Goal: Task Accomplishment & Management: Manage account settings

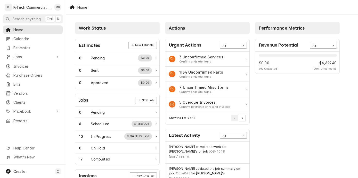
click at [315, 8] on div "Home" at bounding box center [212, 7] width 292 height 14
click at [97, 159] on div "Completed" at bounding box center [100, 159] width 19 height 5
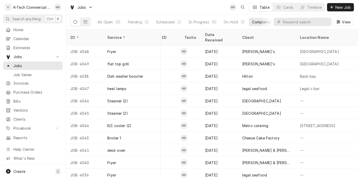
scroll to position [0, 281]
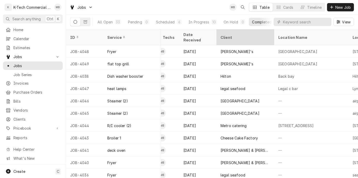
click at [223, 35] on div "Client" at bounding box center [244, 37] width 48 height 5
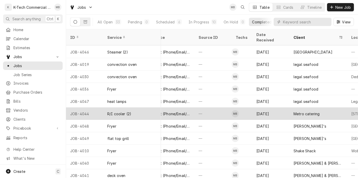
scroll to position [75, 208]
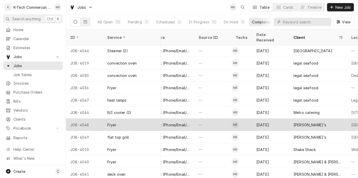
click at [258, 119] on div "Sep 16" at bounding box center [270, 125] width 37 height 12
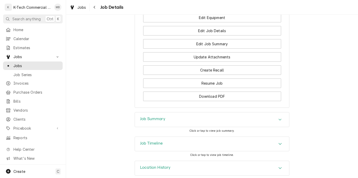
click at [213, 127] on div "Job Summary" at bounding box center [212, 120] width 154 height 14
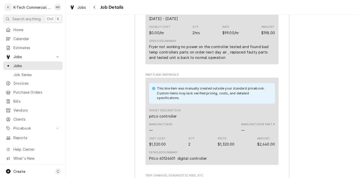
scroll to position [593, 0]
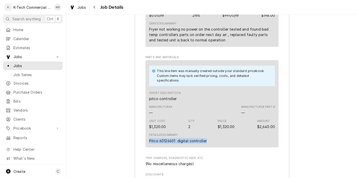
drag, startPoint x: 147, startPoint y: 147, endPoint x: 211, endPoint y: 146, distance: 63.7
click at [211, 146] on div "This line item was manually created outside your standard pricebook. Custom ite…" at bounding box center [211, 103] width 133 height 87
copy div "Pitco 60126601 digital controller"
click at [314, 113] on div "Job Summary Roopairs Job ID JOB-4048 Service Type Fryer Job Type Service Total …" at bounding box center [212, 102] width 292 height 445
drag, startPoint x: 311, startPoint y: 80, endPoint x: 306, endPoint y: 82, distance: 5.5
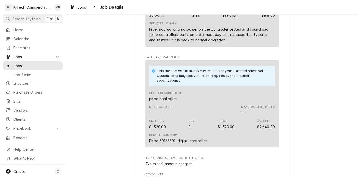
click at [311, 80] on div "Job Summary Roopairs Job ID JOB-4048 Service Type Fryer Job Type Service Total …" at bounding box center [212, 102] width 292 height 445
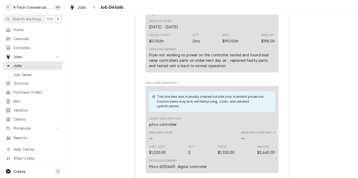
click at [322, 73] on div "Job Summary Roopairs Job ID JOB-4048 Service Type Fryer Job Type Service Total …" at bounding box center [212, 128] width 292 height 445
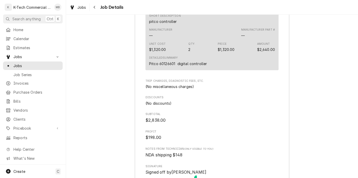
scroll to position [722, 0]
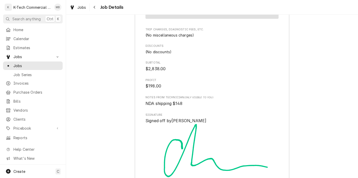
drag, startPoint x: 304, startPoint y: 104, endPoint x: 282, endPoint y: 97, distance: 22.6
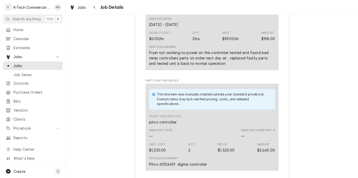
scroll to position [567, 0]
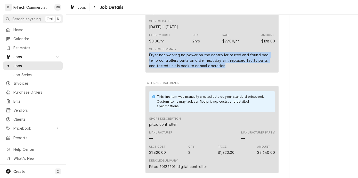
drag, startPoint x: 146, startPoint y: 60, endPoint x: 235, endPoint y: 74, distance: 89.3
click at [235, 73] on div "Short Description Fryer Service Dates Sep 12, 2025 - Sep 16, 2025 Hourly Cost $…" at bounding box center [211, 36] width 133 height 71
copy div "Fryer not working no power on the controller tested and found bad temp controll…"
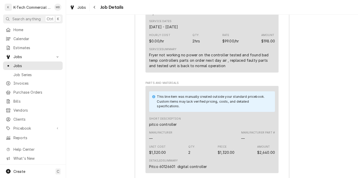
click at [306, 115] on div "Job Summary Roopairs Job ID JOB-4048 Service Type Fryer Job Type Service Total …" at bounding box center [212, 128] width 292 height 445
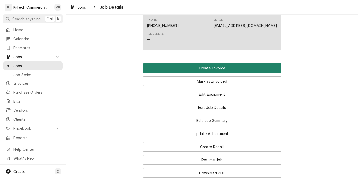
scroll to position [284, 0]
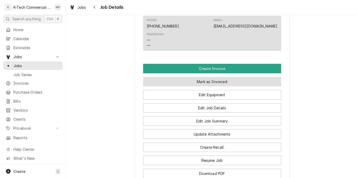
click at [230, 87] on button "Mark as Invoiced" at bounding box center [212, 82] width 138 height 10
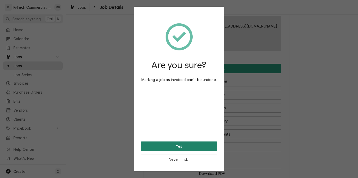
click at [182, 145] on button "Yes" at bounding box center [179, 147] width 76 height 10
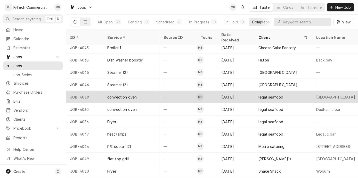
scroll to position [63, 243]
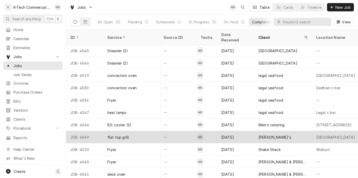
click at [269, 131] on div "[PERSON_NAME]'s" at bounding box center [283, 137] width 58 height 12
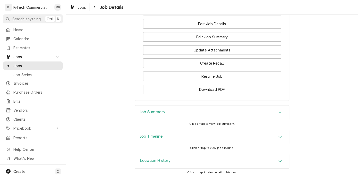
click at [206, 114] on div "Job Summary" at bounding box center [212, 113] width 154 height 14
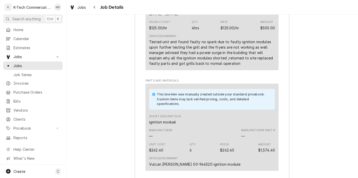
scroll to position [606, 0]
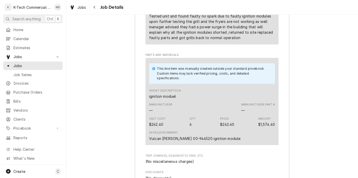
click at [310, 88] on div "Job Summary Roopairs Job ID JOB-4049 Service Type flat top grill Job Type Servi…" at bounding box center [212, 86] width 292 height 439
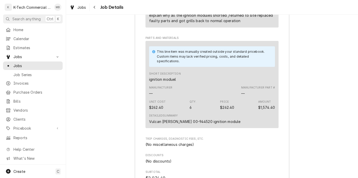
scroll to position [632, 0]
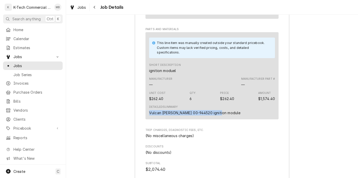
drag, startPoint x: 146, startPoint y: 120, endPoint x: 221, endPoint y: 119, distance: 75.5
click at [221, 119] on div "This line item was manually created outside your standard pricebook. Custom ite…" at bounding box center [211, 75] width 133 height 87
copy div "Vulcan hart 00-944520 ignition module"
click at [318, 92] on div "Job Summary Roopairs Job ID JOB-4049 Service Type flat top grill Job Type Servi…" at bounding box center [212, 60] width 292 height 439
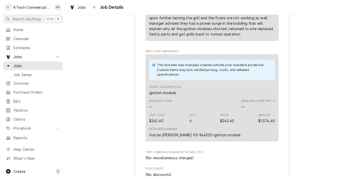
scroll to position [580, 0]
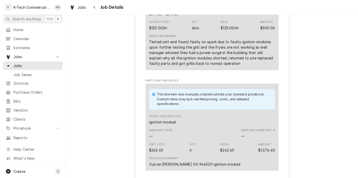
click at [320, 117] on div "Job Summary Roopairs Job ID JOB-4049 Service Type flat top grill Job Type Servi…" at bounding box center [212, 112] width 292 height 439
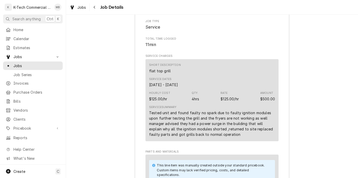
scroll to position [503, 0]
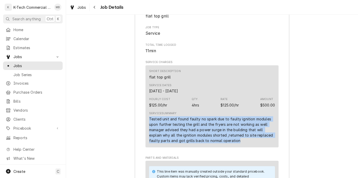
drag, startPoint x: 145, startPoint y: 123, endPoint x: 253, endPoint y: 152, distance: 112.0
click at [253, 148] on div "Short Description flat top grill Service Dates Sep 11, 2025 - Sep 16, 2025 Hour…" at bounding box center [211, 106] width 133 height 82
copy div "Tested unit and found faulty no spark due to faulty ignition modules upon furth…"
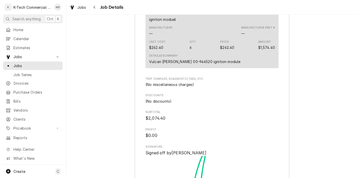
scroll to position [683, 0]
click at [306, 97] on div "Job Summary Roopairs Job ID JOB-4049 Service Type flat top grill Job Type Servi…" at bounding box center [212, 9] width 292 height 439
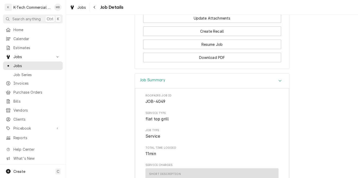
scroll to position [348, 0]
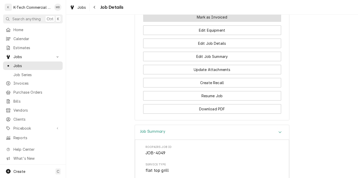
click at [217, 22] on button "Mark as Invoiced" at bounding box center [212, 17] width 138 height 10
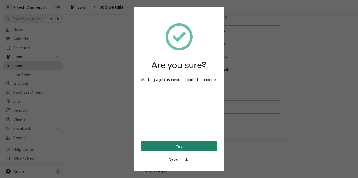
click at [187, 143] on button "Yes" at bounding box center [179, 147] width 76 height 10
